Goal: Information Seeking & Learning: Learn about a topic

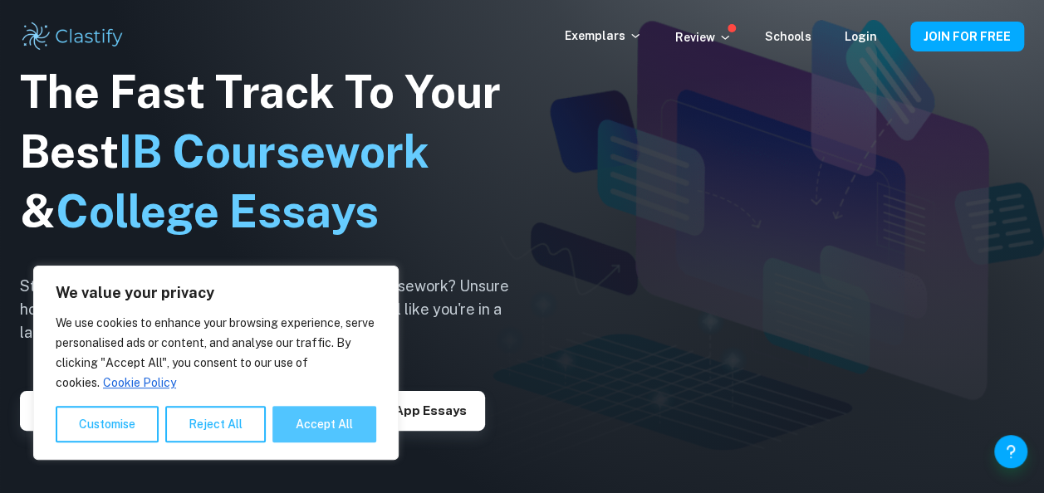
click at [347, 432] on button "Accept All" at bounding box center [324, 424] width 104 height 37
checkbox input "true"
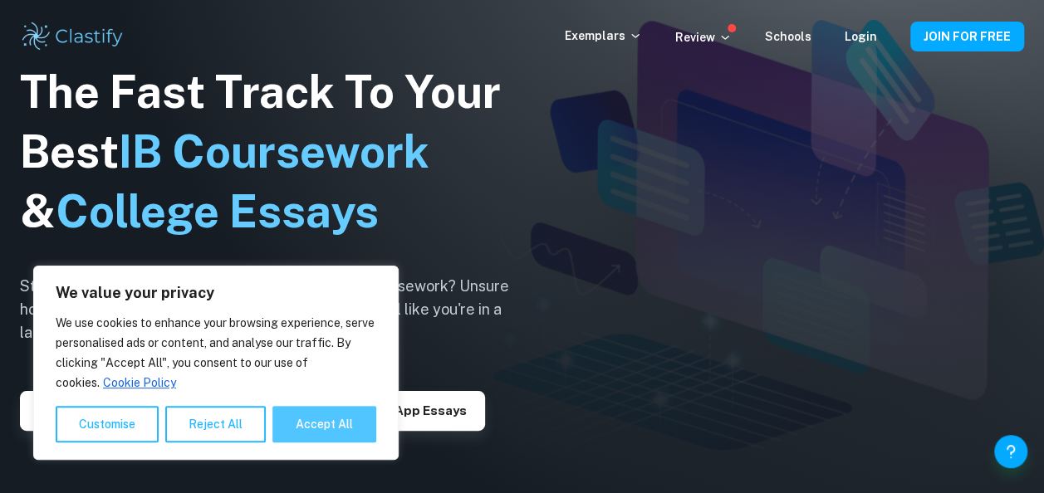
checkbox input "true"
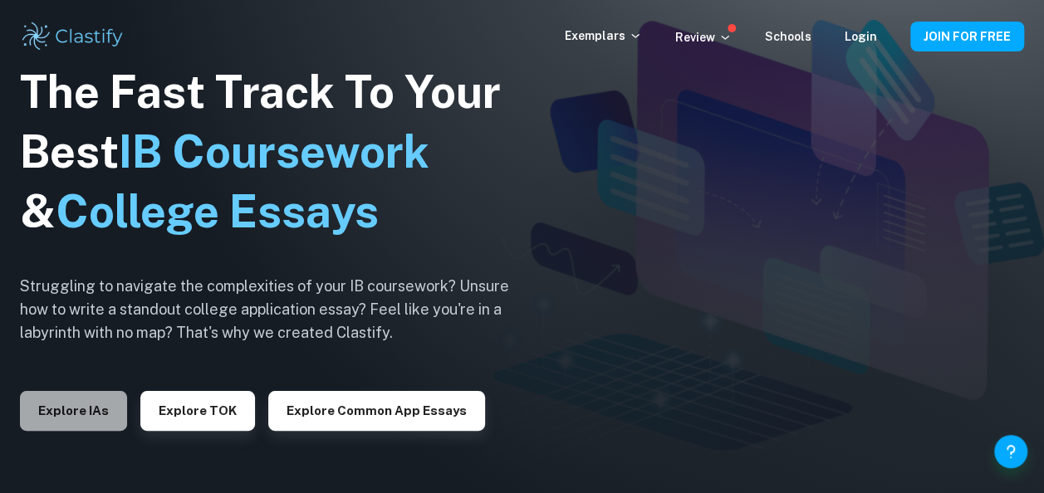
click at [48, 409] on button "Explore IAs" at bounding box center [73, 411] width 107 height 40
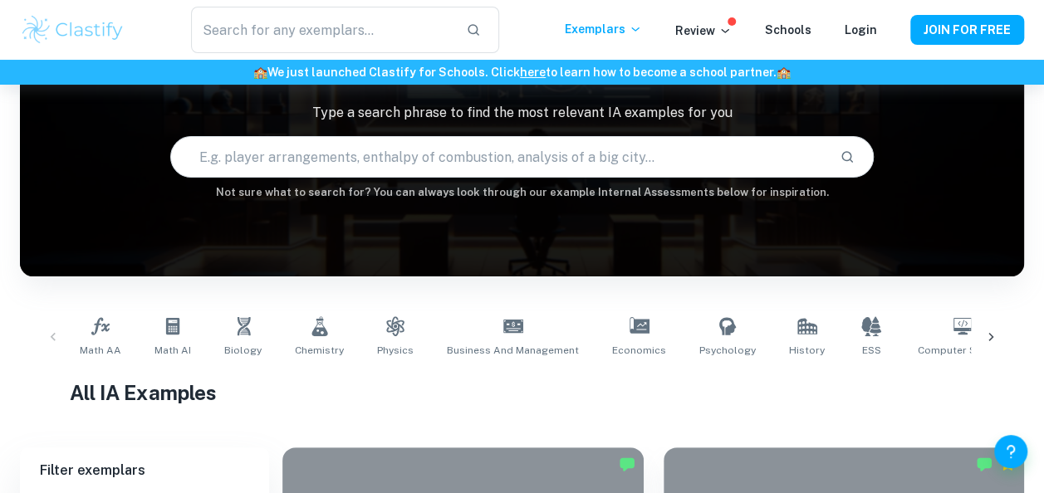
scroll to position [116, 0]
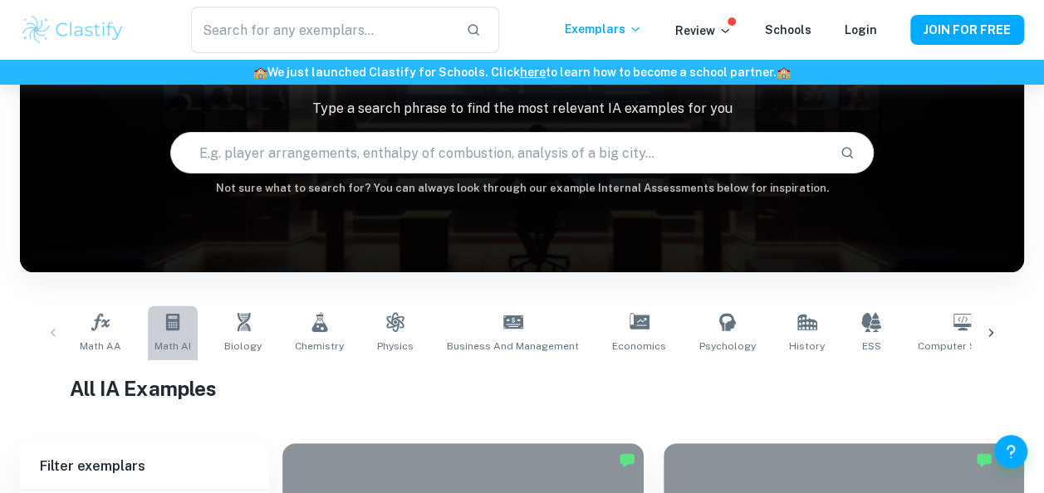
click at [168, 340] on span "Math AI" at bounding box center [173, 346] width 37 height 15
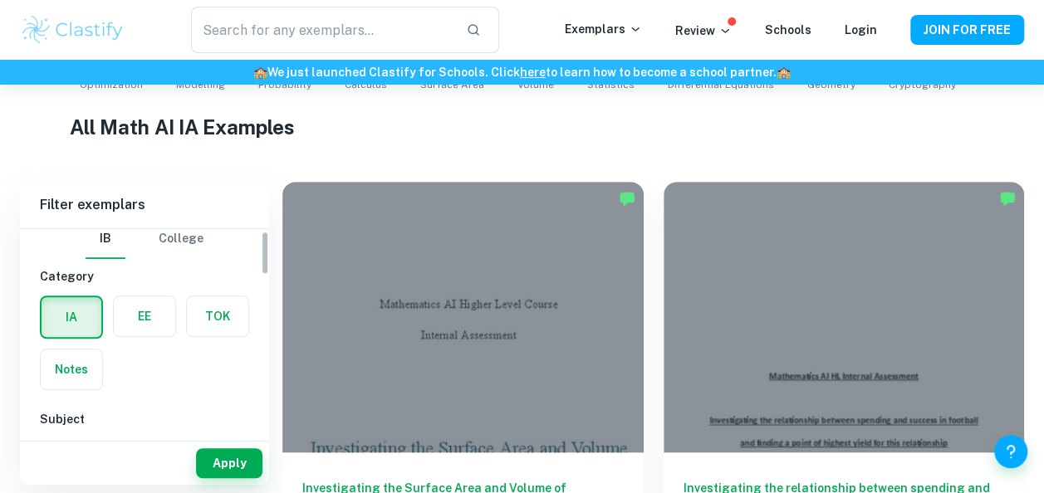
scroll to position [9, 0]
drag, startPoint x: 236, startPoint y: 378, endPoint x: 192, endPoint y: 373, distance: 44.3
click at [192, 373] on div "IA EE TOK Notes" at bounding box center [139, 339] width 219 height 105
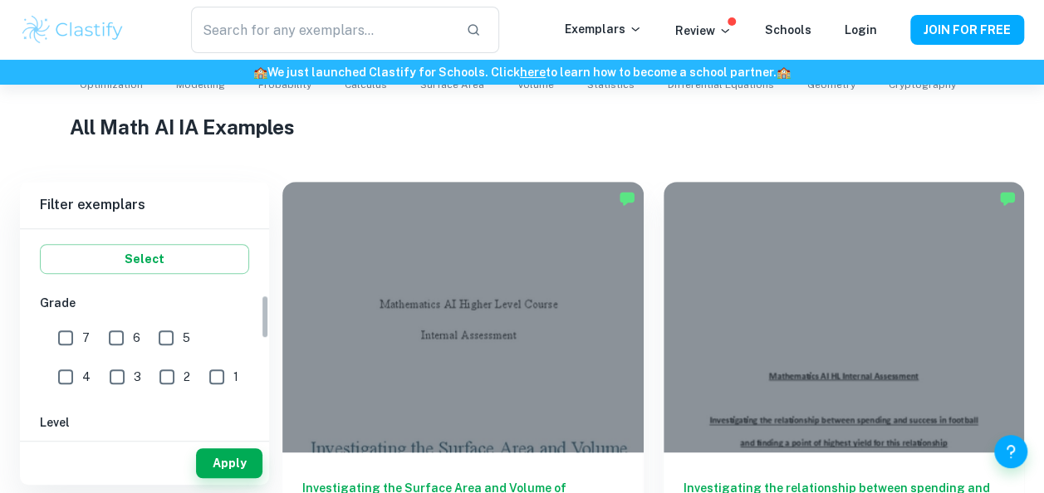
scroll to position [336, 0]
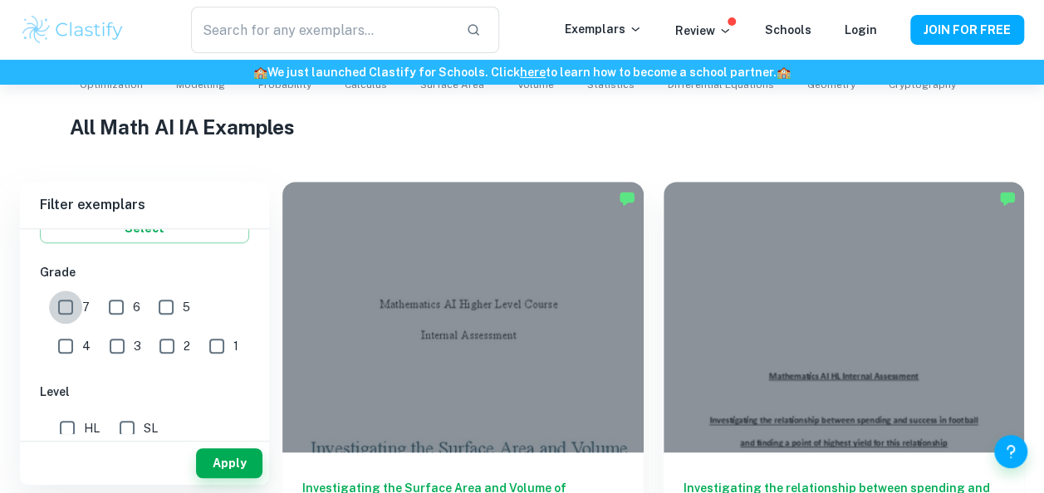
click at [67, 302] on input "7" at bounding box center [65, 307] width 33 height 33
checkbox input "true"
click at [113, 302] on input "6" at bounding box center [116, 307] width 33 height 33
checkbox input "true"
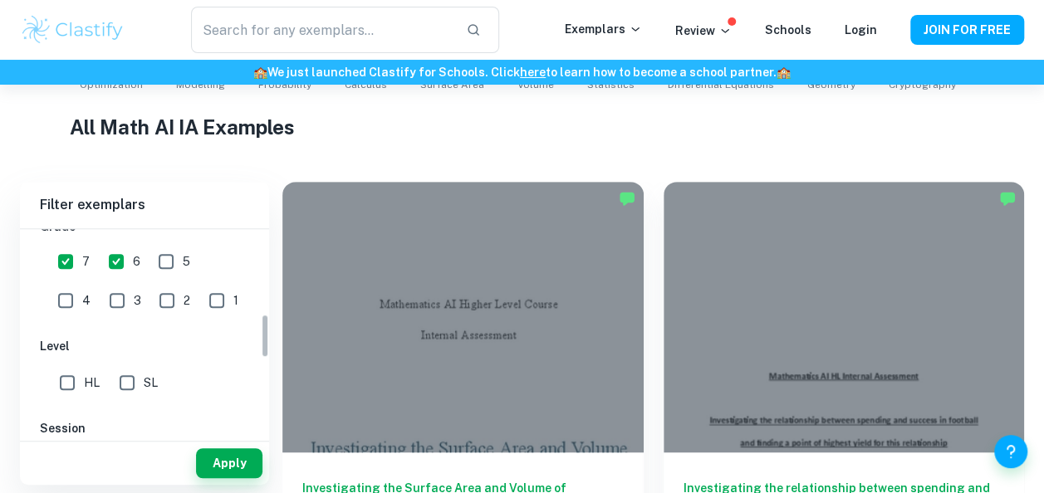
scroll to position [397, 0]
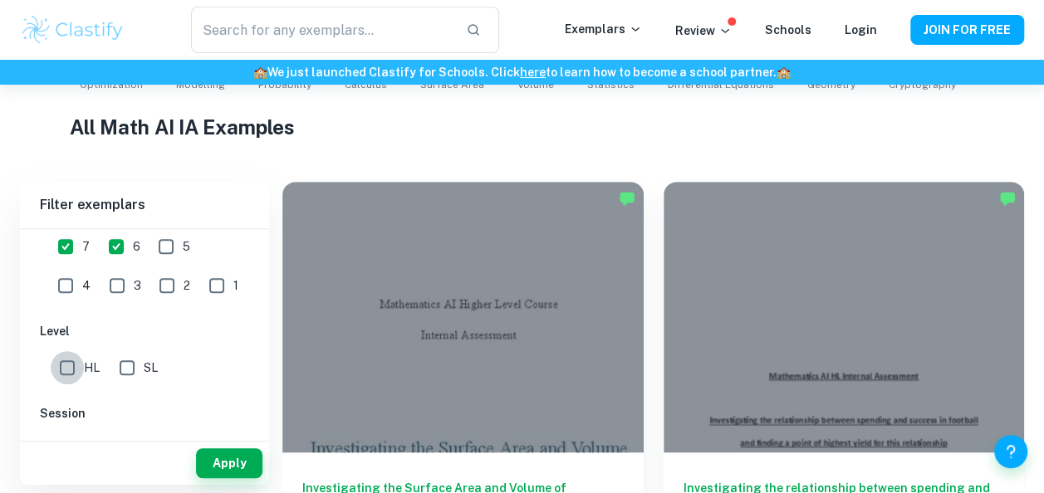
click at [73, 364] on input "HL" at bounding box center [67, 367] width 33 height 33
checkbox input "true"
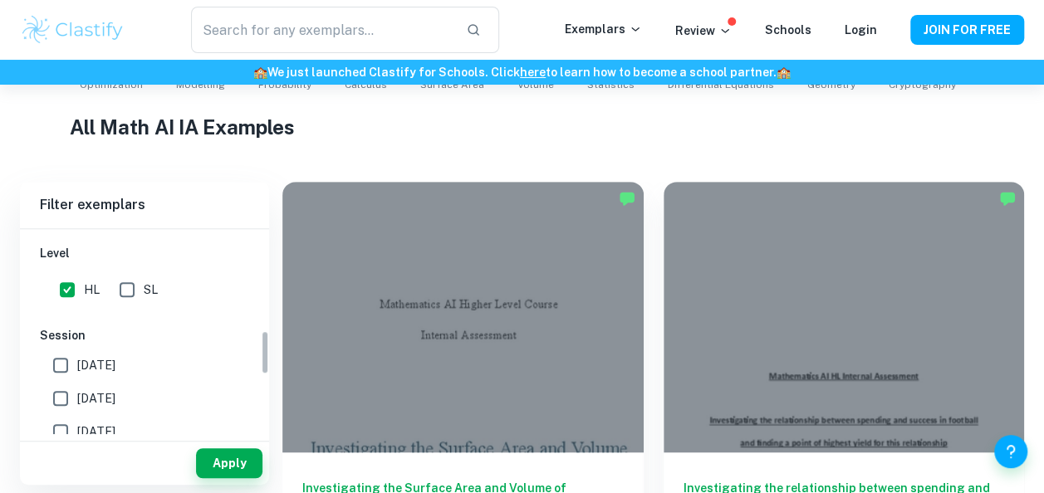
scroll to position [472, 0]
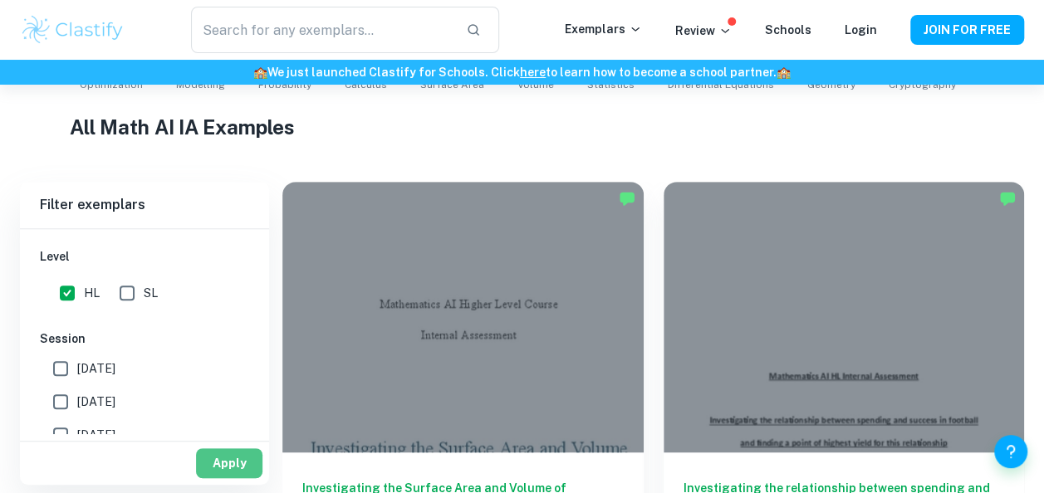
click at [238, 456] on button "Apply" at bounding box center [229, 464] width 66 height 30
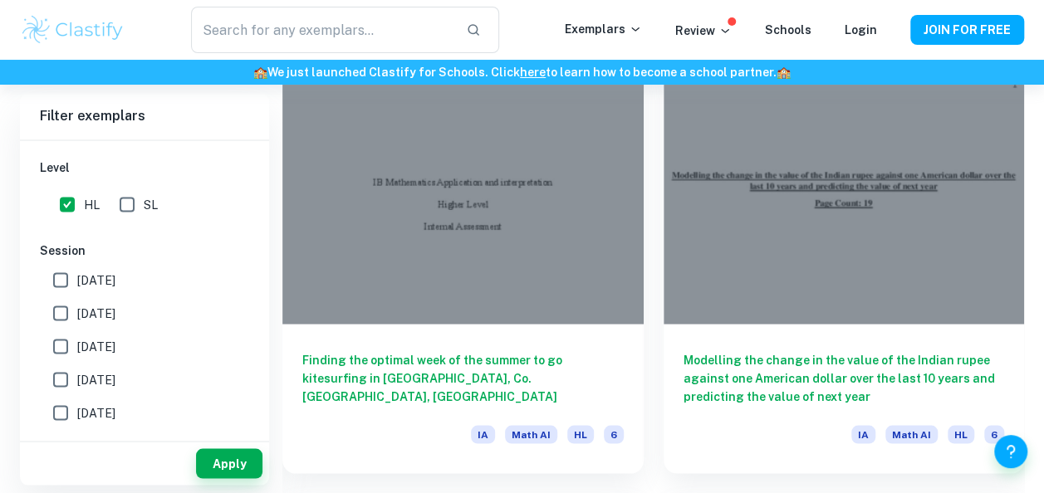
scroll to position [1414, 0]
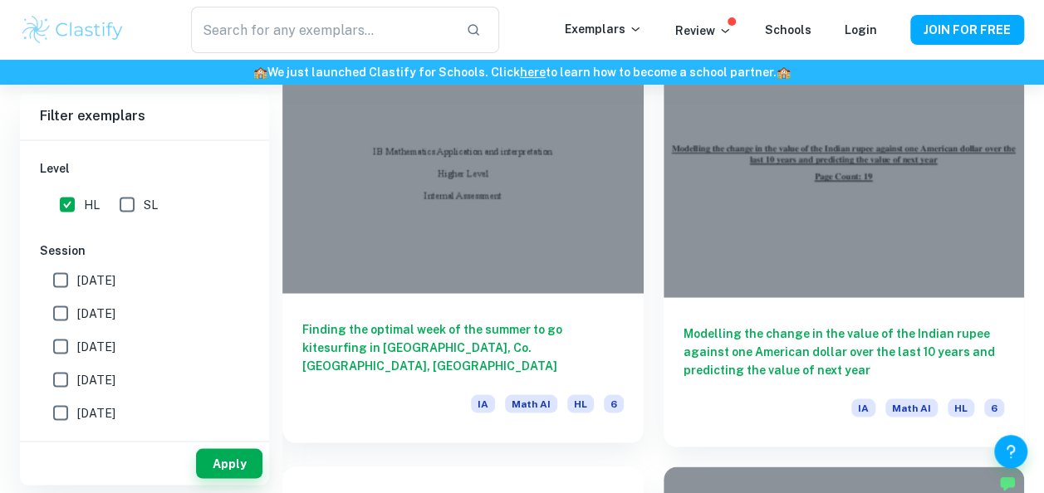
click at [477, 327] on h6 "Finding the optimal week of the summer to go kitesurfing in [GEOGRAPHIC_DATA], …" at bounding box center [463, 347] width 322 height 55
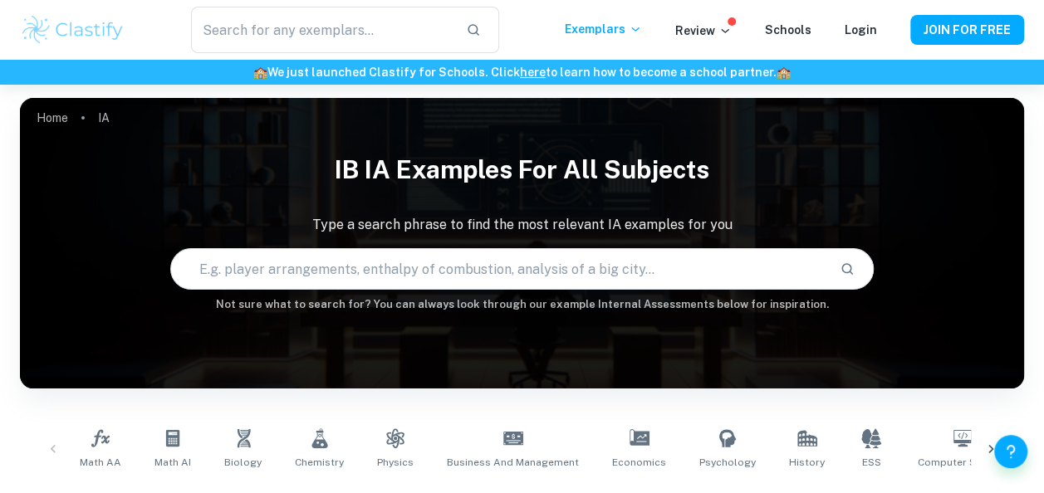
scroll to position [116, 0]
